Goal: Task Accomplishment & Management: Complete application form

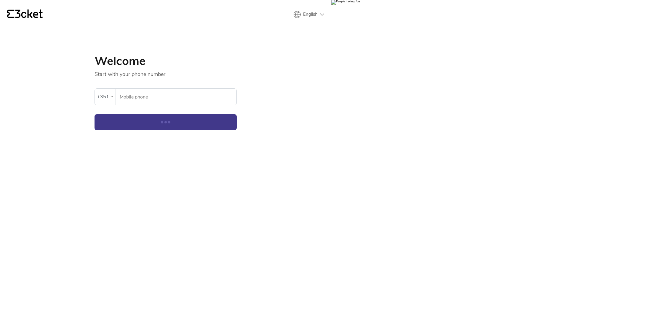
select select "en"
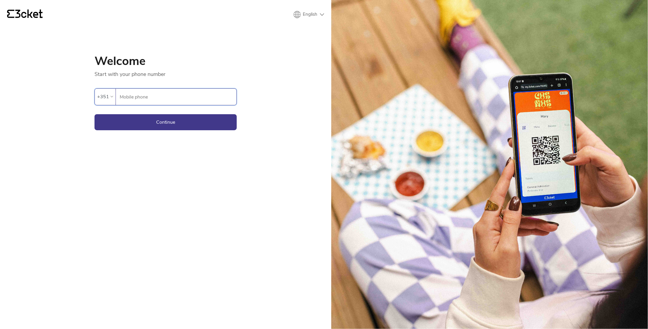
click at [148, 98] on input "Mobile phone" at bounding box center [177, 97] width 117 height 16
click at [150, 97] on input "Mobile phone" at bounding box center [177, 97] width 117 height 16
click at [143, 96] on input "Mobile phone" at bounding box center [177, 97] width 117 height 16
